Goal: Find specific page/section: Find specific page/section

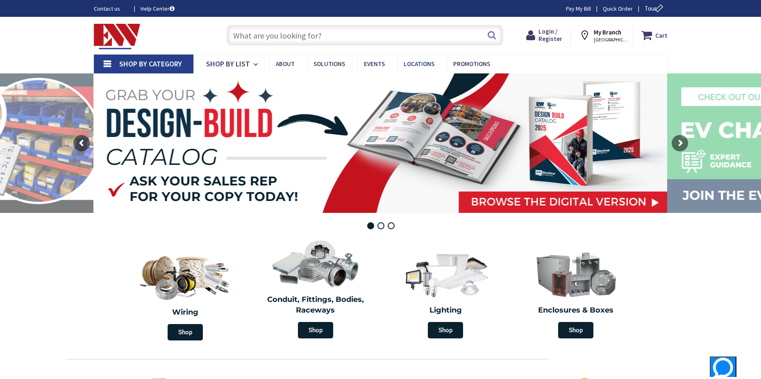
click at [419, 62] on span "Locations" at bounding box center [419, 64] width 31 height 8
click at [418, 63] on span "Locations" at bounding box center [419, 64] width 31 height 8
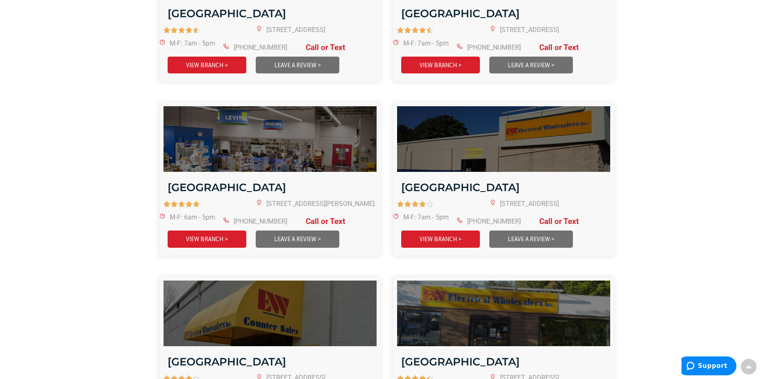
scroll to position [1311, 0]
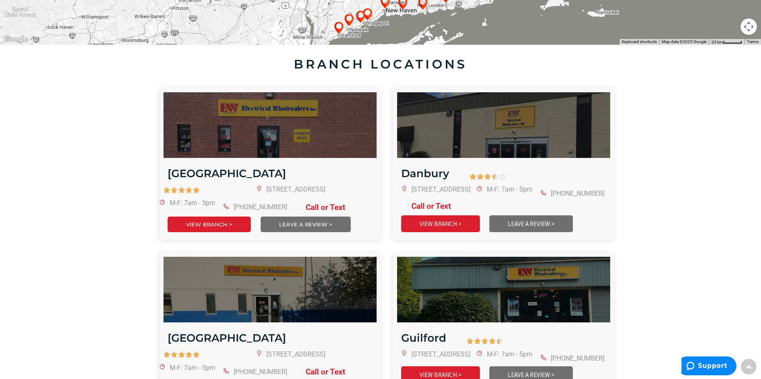
scroll to position [768, 0]
